Goal: Task Accomplishment & Management: Use online tool/utility

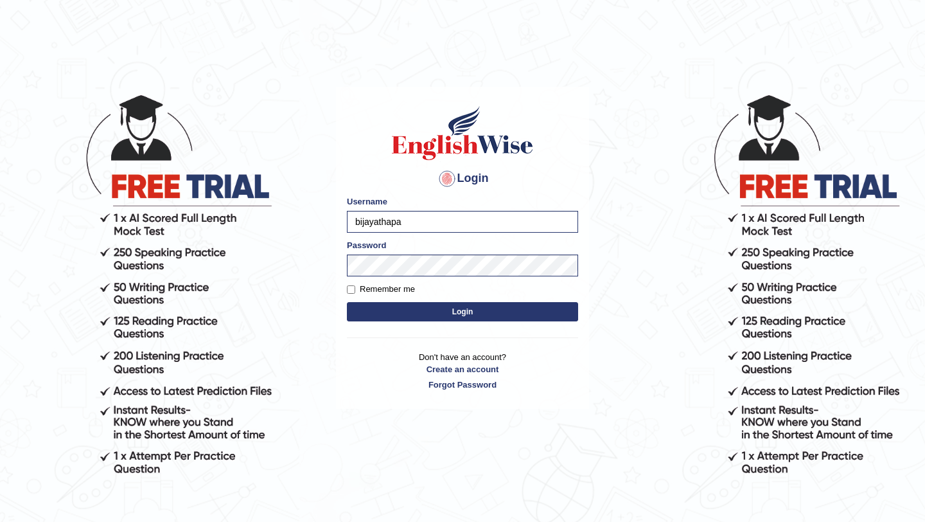
click at [383, 312] on button "Login" at bounding box center [462, 311] width 231 height 19
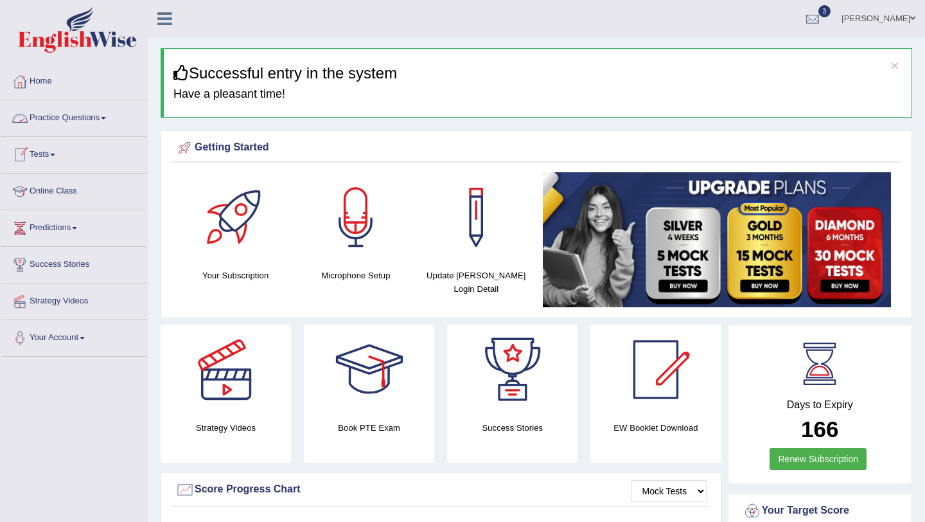
click at [93, 121] on link "Practice Questions" at bounding box center [74, 116] width 146 height 32
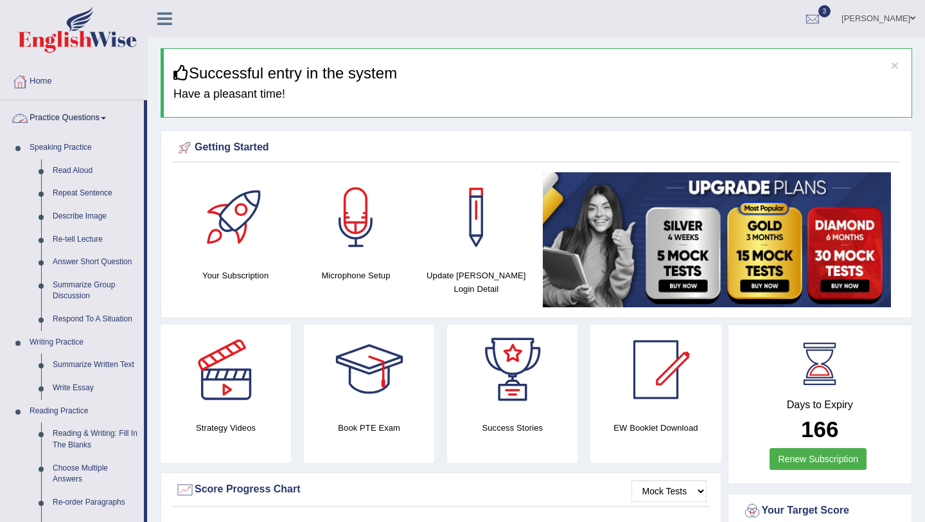
click at [84, 119] on link "Practice Questions" at bounding box center [72, 116] width 143 height 32
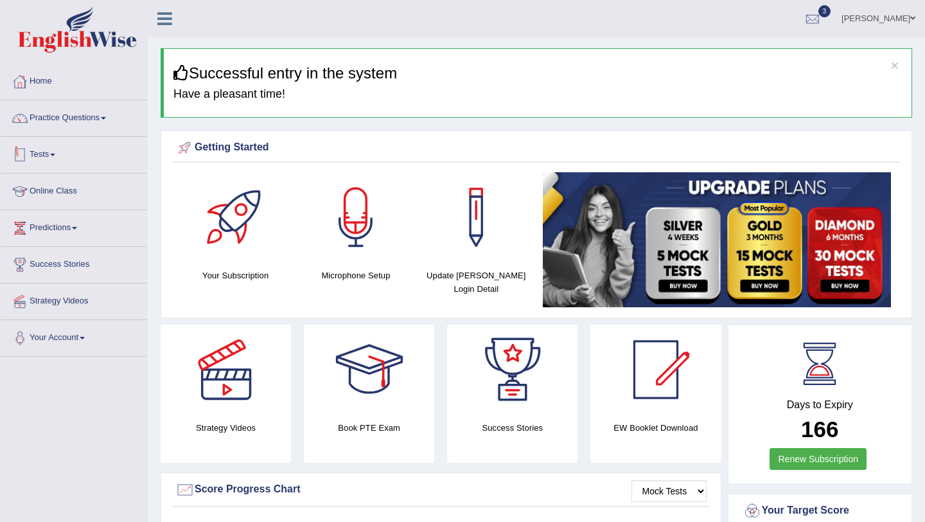
click at [51, 152] on link "Tests" at bounding box center [74, 153] width 146 height 32
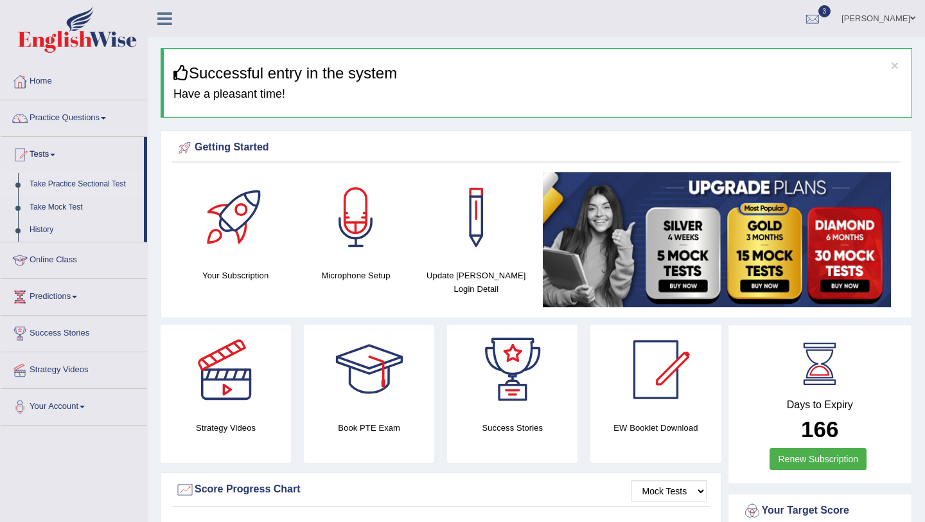
click at [93, 186] on link "Take Practice Sectional Test" at bounding box center [84, 184] width 120 height 23
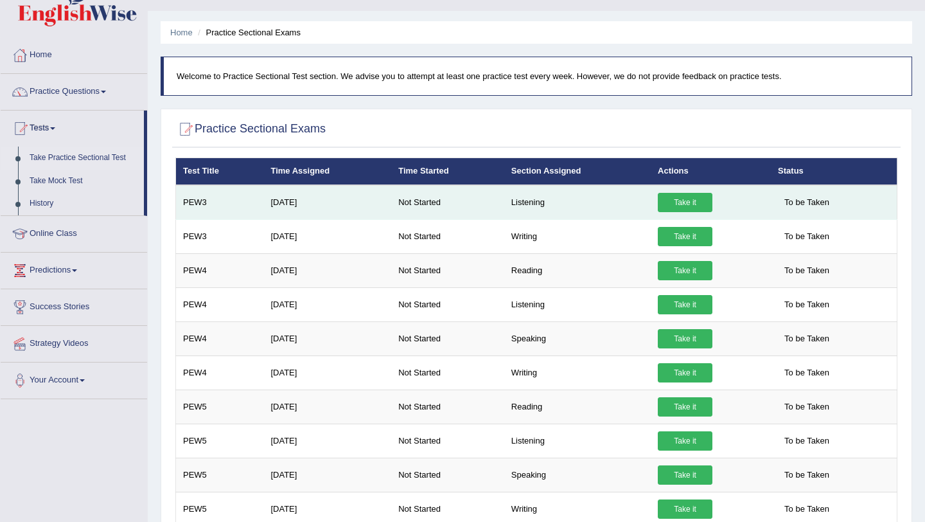
scroll to position [38, 0]
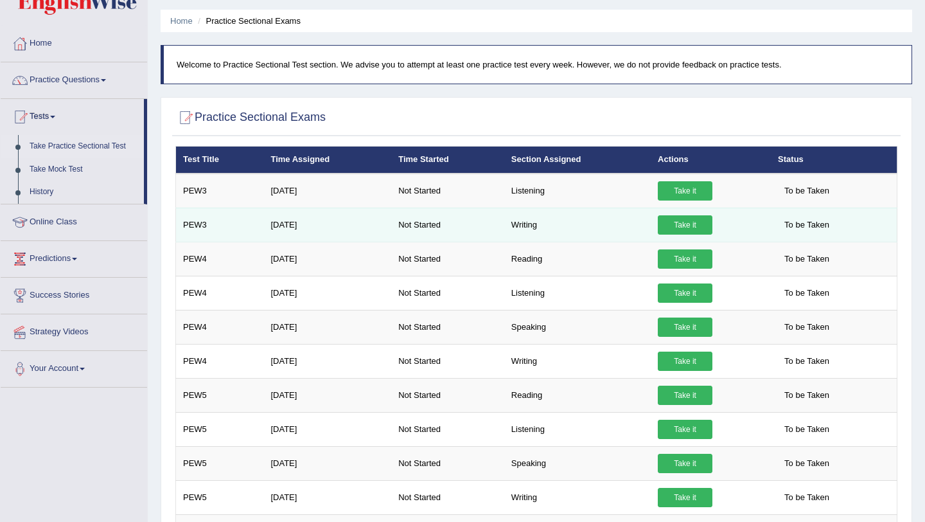
click at [682, 220] on link "Take it" at bounding box center [685, 224] width 55 height 19
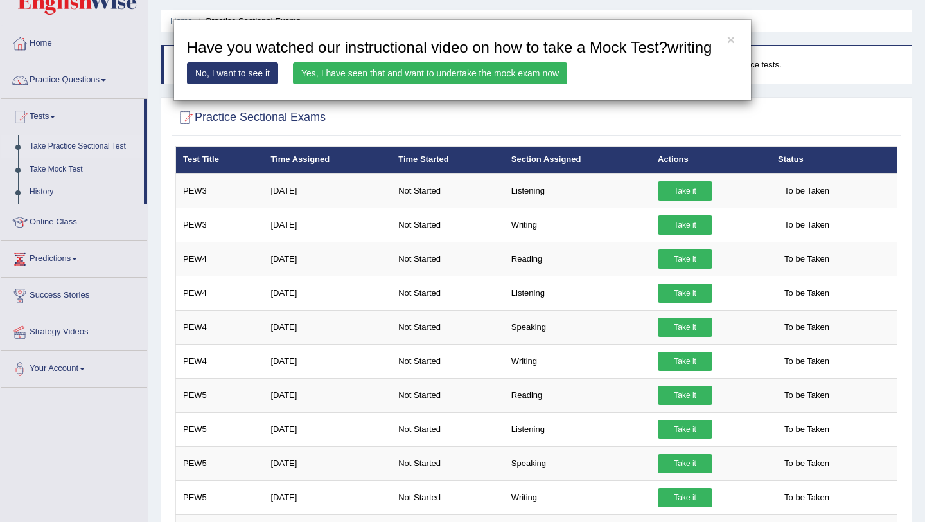
click at [335, 84] on link "Yes, I have seen that and want to undertake the mock exam now" at bounding box center [430, 73] width 274 height 22
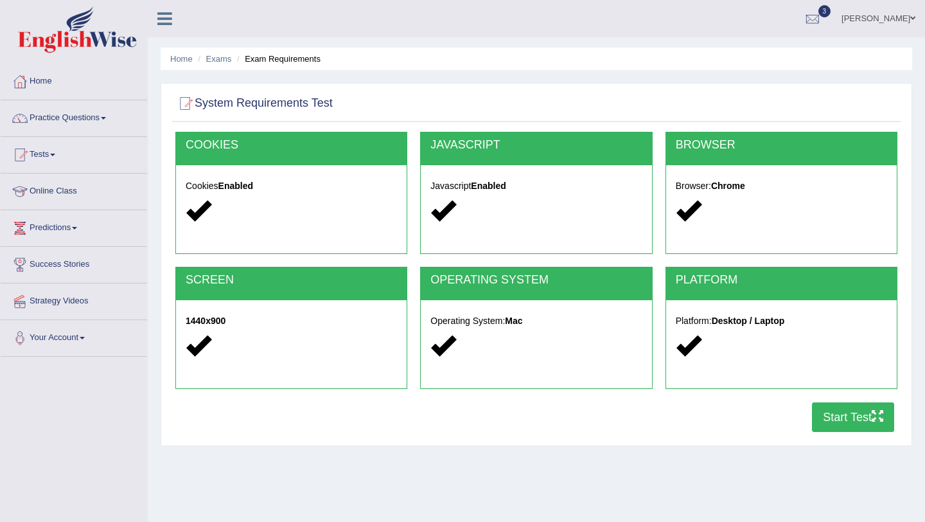
click at [828, 426] on button "Start Test" at bounding box center [853, 417] width 82 height 30
